Goal: Task Accomplishment & Management: Complete application form

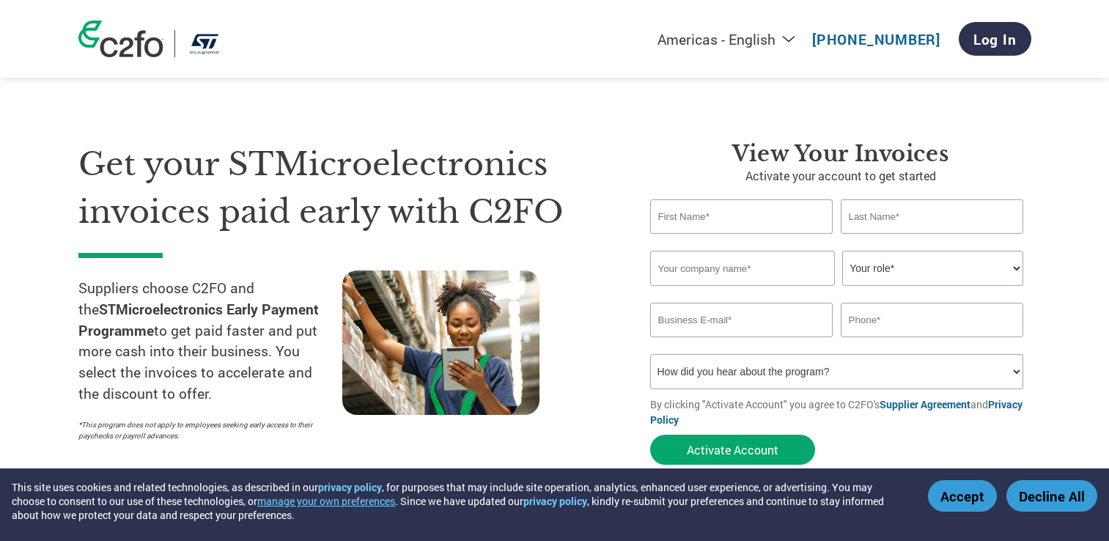
select select "en-[GEOGRAPHIC_DATA]"
click at [743, 232] on input "text" at bounding box center [741, 216] width 183 height 34
type input "[PERSON_NAME]"
type input "Thein"
type input "[PERSON_NAME] PRIVATE LIMITED"
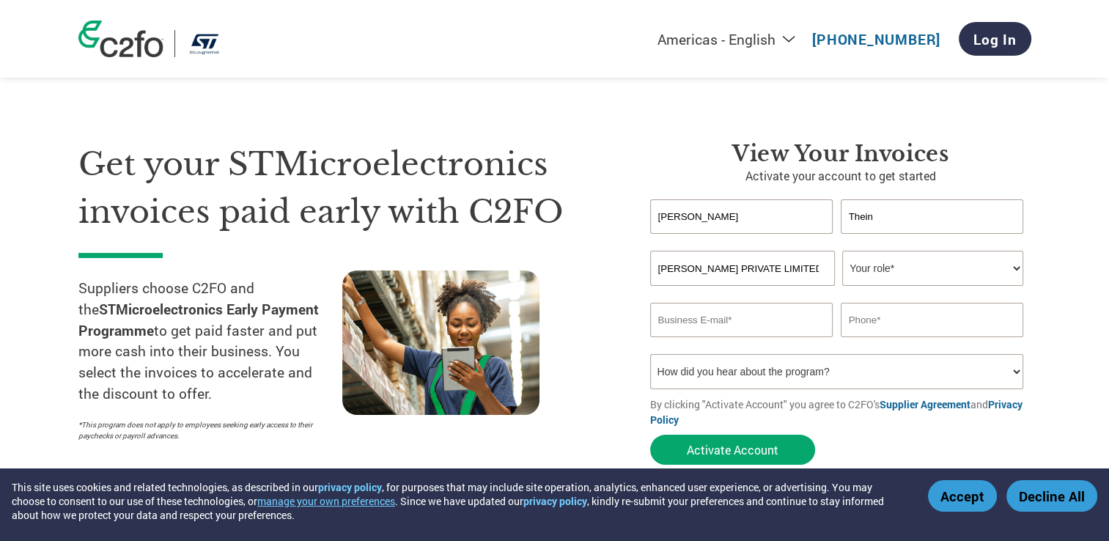
click at [969, 261] on select "Your role* CFO Controller Credit Manager Finance Director Treasurer CEO Preside…" at bounding box center [932, 268] width 181 height 35
select select "ACCOUNTING"
click at [842, 251] on select "Your role* CFO Controller Credit Manager Finance Director Treasurer CEO Preside…" at bounding box center [932, 268] width 181 height 35
click at [740, 314] on input "email" at bounding box center [741, 320] width 183 height 34
type input "[EMAIL_ADDRESS][PERSON_NAME][DOMAIN_NAME]"
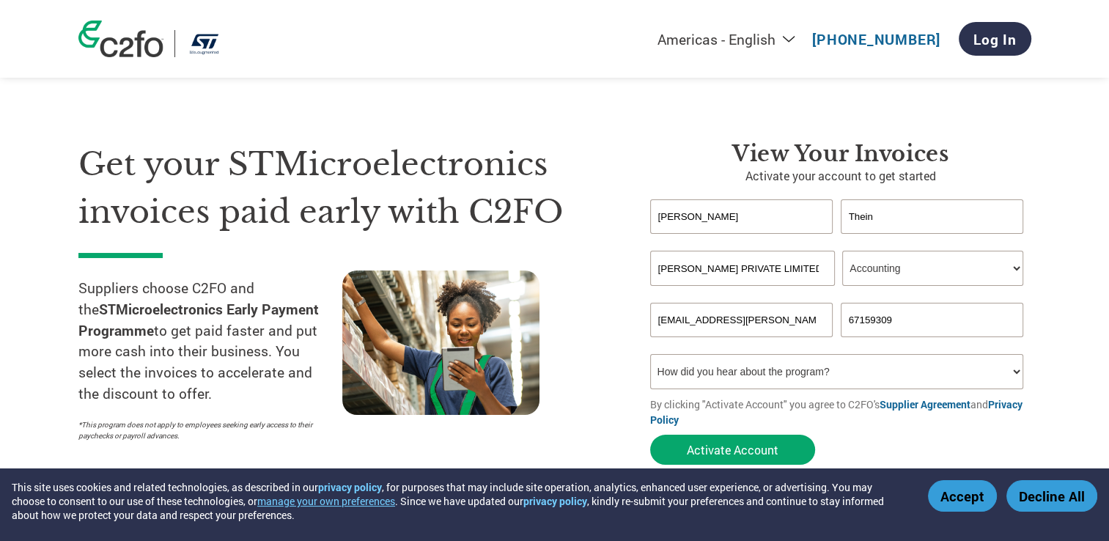
type input "67159309"
click at [796, 377] on select "How did you hear about the program? Received a letter Email Social Media Online…" at bounding box center [837, 371] width 374 height 35
select select "Email"
click at [650, 354] on select "How did you hear about the program? Received a letter Email Social Media Online…" at bounding box center [837, 371] width 374 height 35
click at [715, 451] on button "Activate Account" at bounding box center [732, 450] width 165 height 30
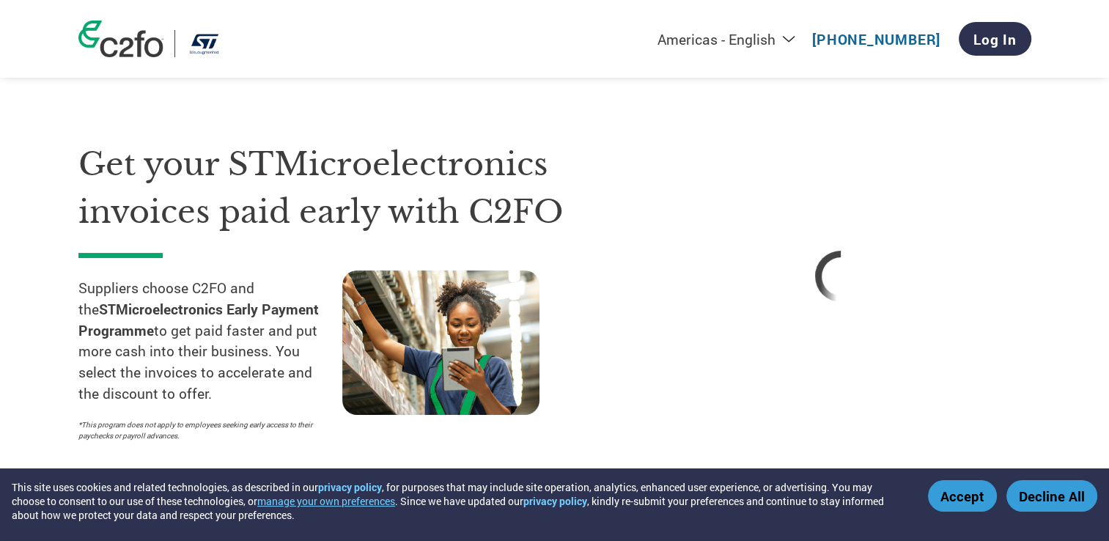
select select "en-[GEOGRAPHIC_DATA]"
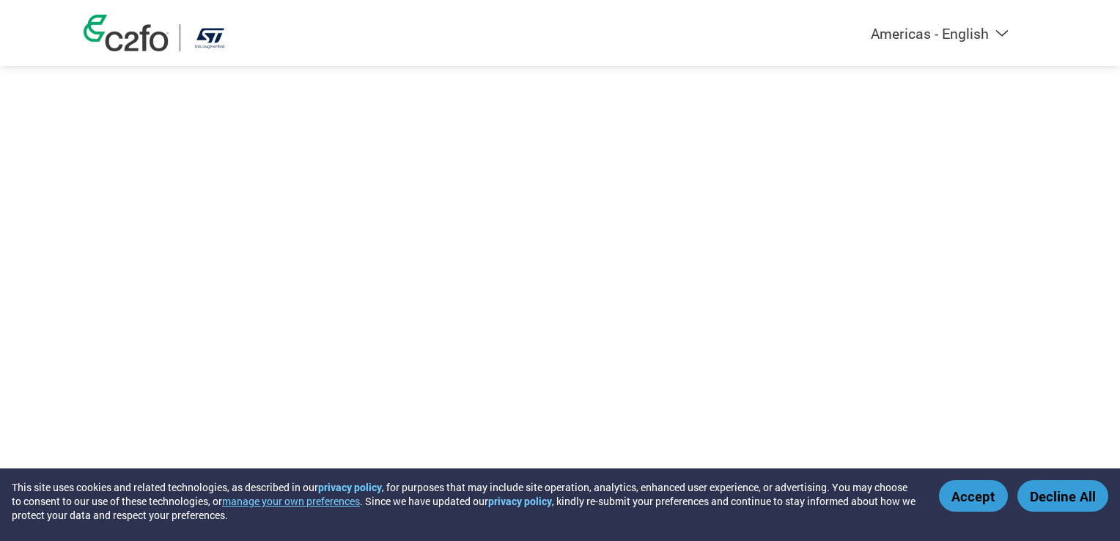
select select "en-[GEOGRAPHIC_DATA]"
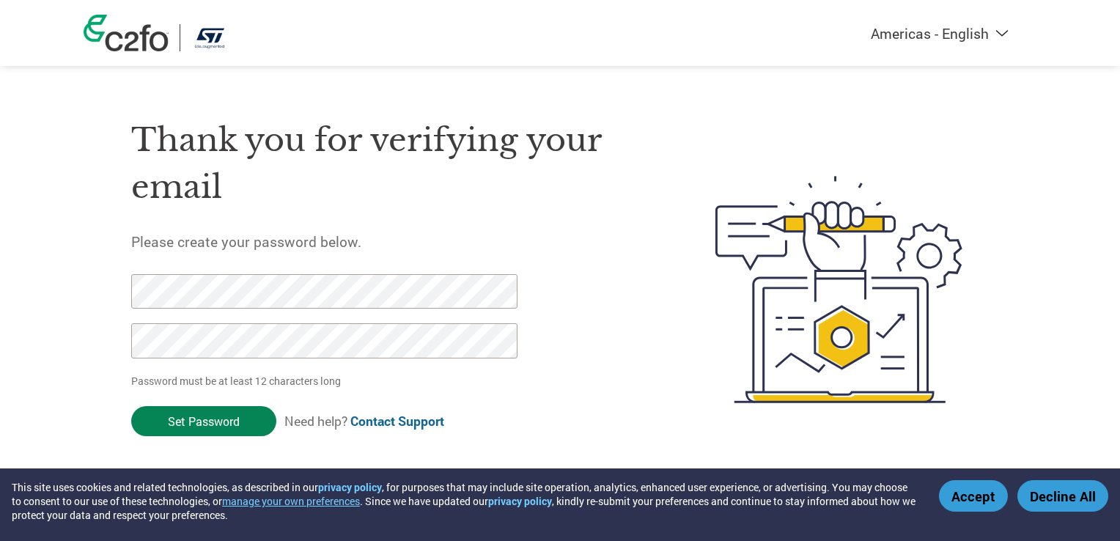
click at [208, 418] on input "Set Password" at bounding box center [203, 421] width 145 height 30
